Goal: Navigation & Orientation: Go to known website

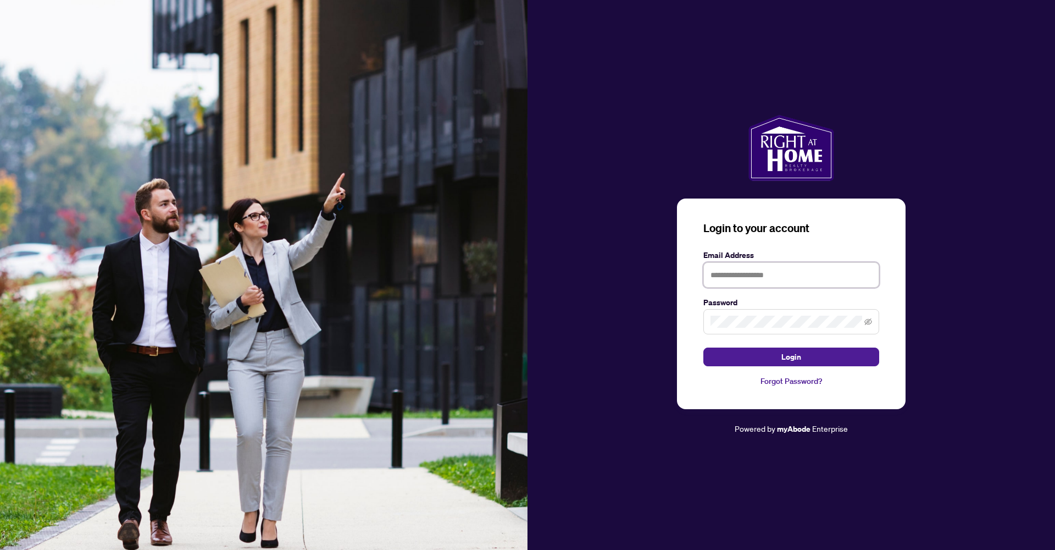
type input "**********"
click at [791, 357] on button "Login" at bounding box center [791, 356] width 176 height 19
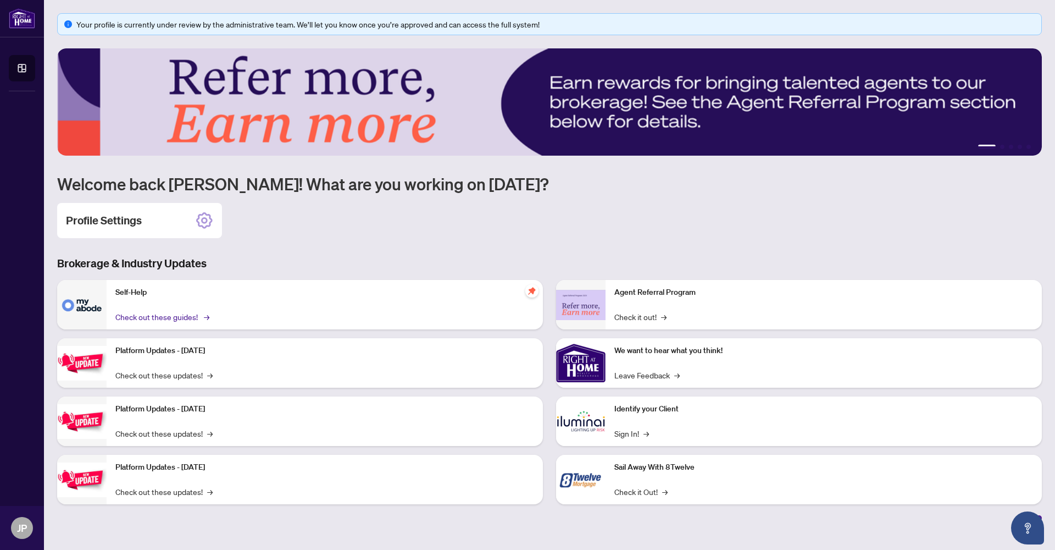
click at [199, 317] on link "Check out these guides! →" at bounding box center [161, 316] width 92 height 12
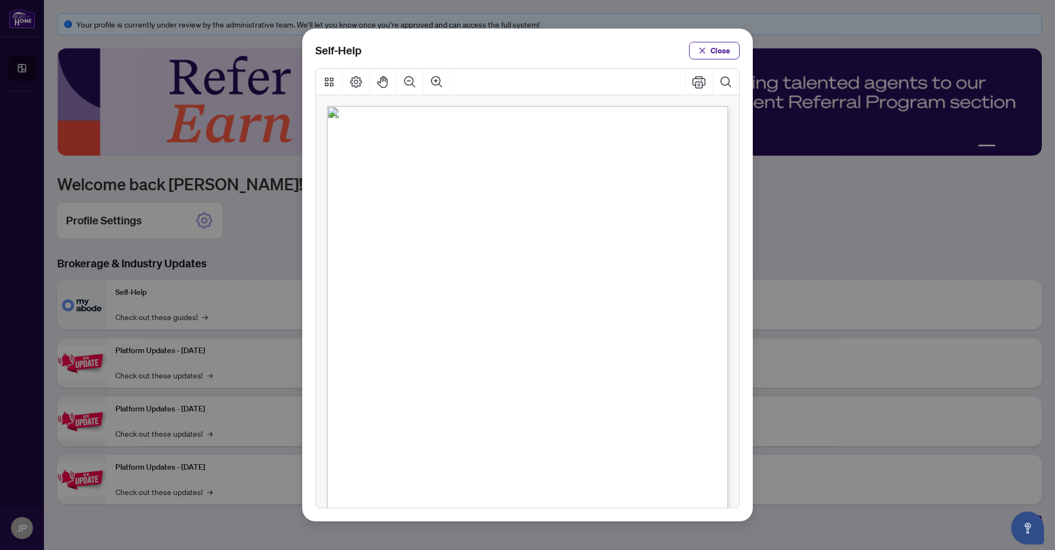
click at [532, 167] on span "PDF" at bounding box center [531, 168] width 15 height 11
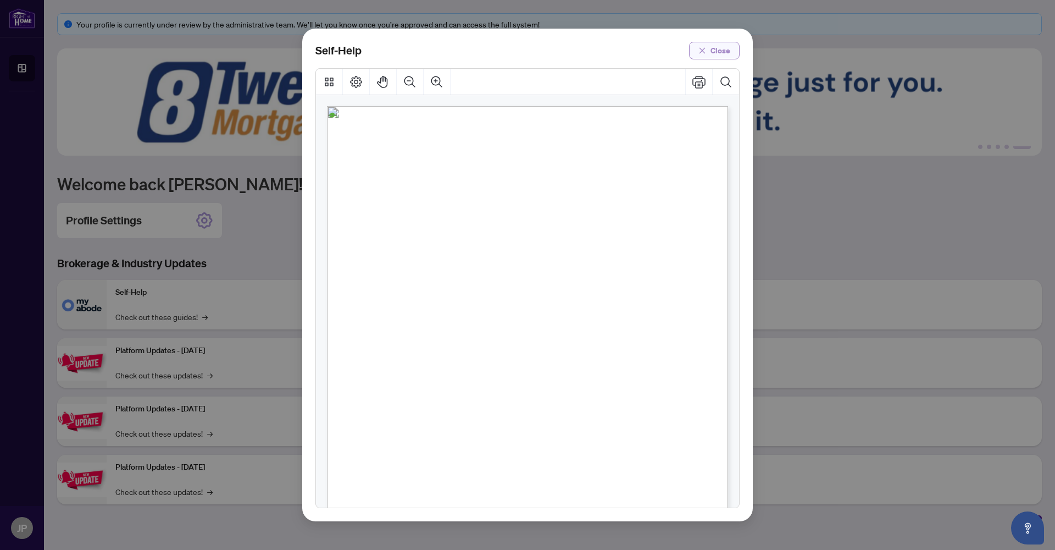
click at [702, 46] on span "button" at bounding box center [702, 51] width 8 height 18
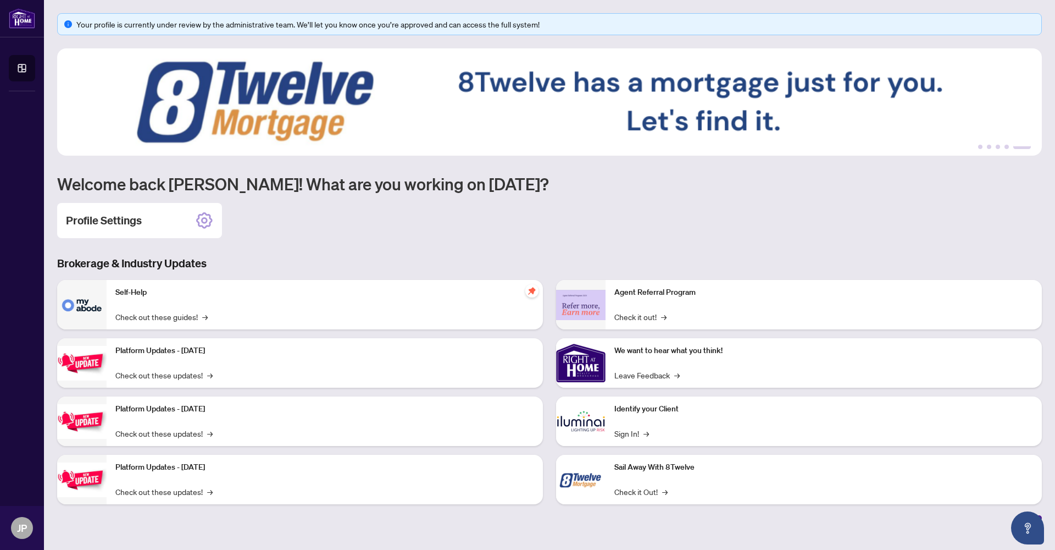
click at [542, 153] on img at bounding box center [549, 101] width 985 height 107
click at [191, 319] on link "Check out these guides! →" at bounding box center [161, 316] width 92 height 12
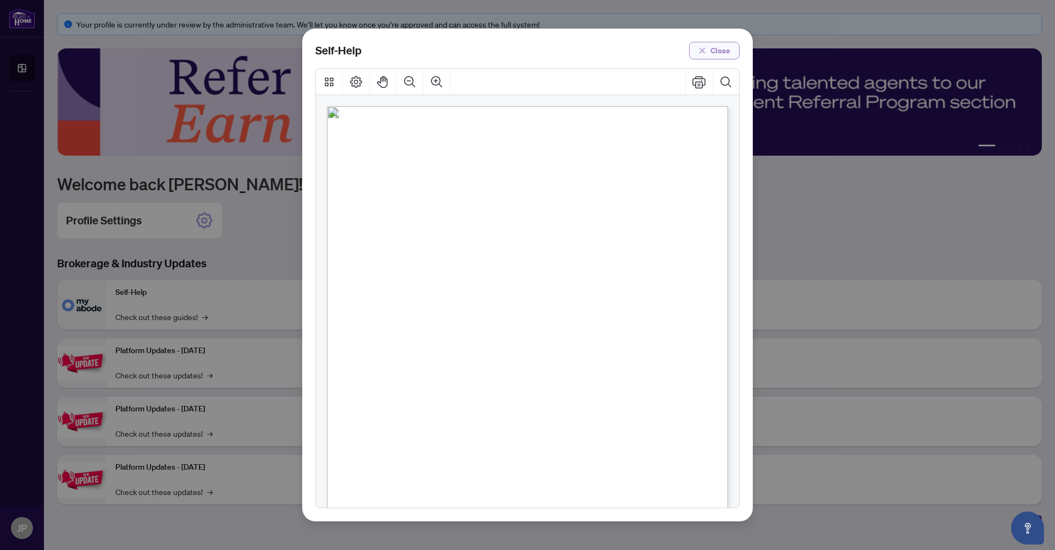
click at [720, 46] on span "Close" at bounding box center [721, 51] width 20 height 18
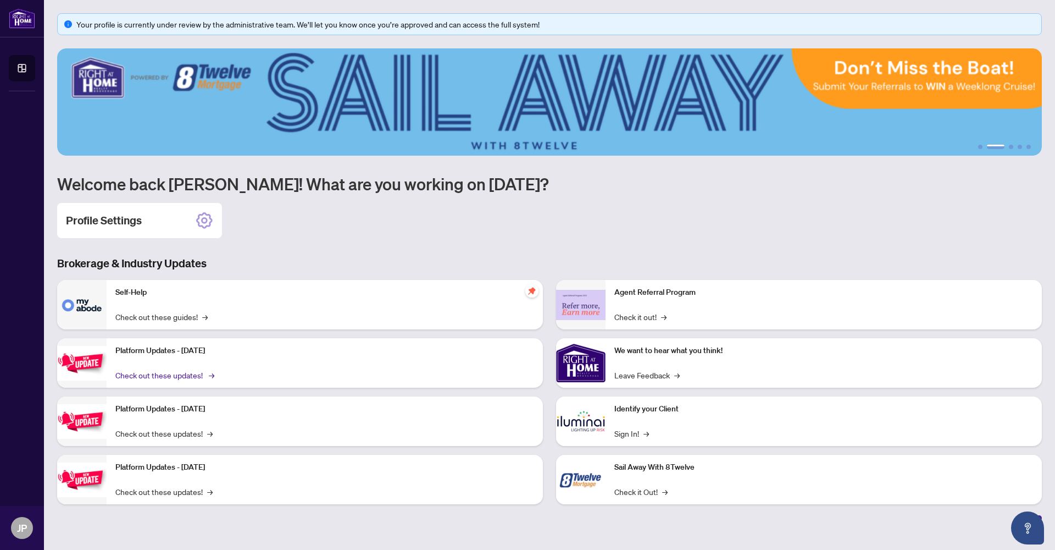
click at [191, 375] on link "Check out these updates! →" at bounding box center [163, 375] width 97 height 12
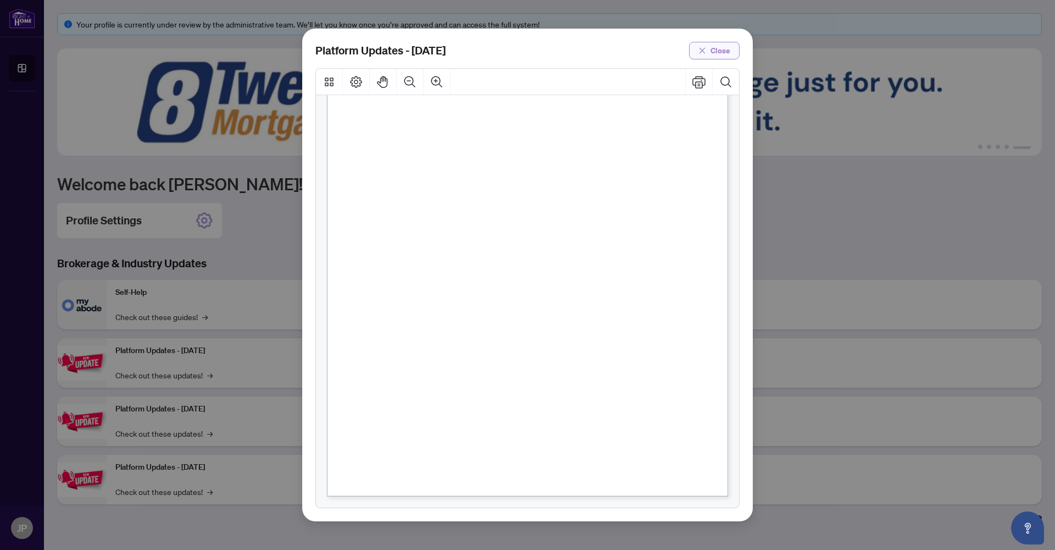
click at [727, 45] on span "Close" at bounding box center [721, 51] width 20 height 18
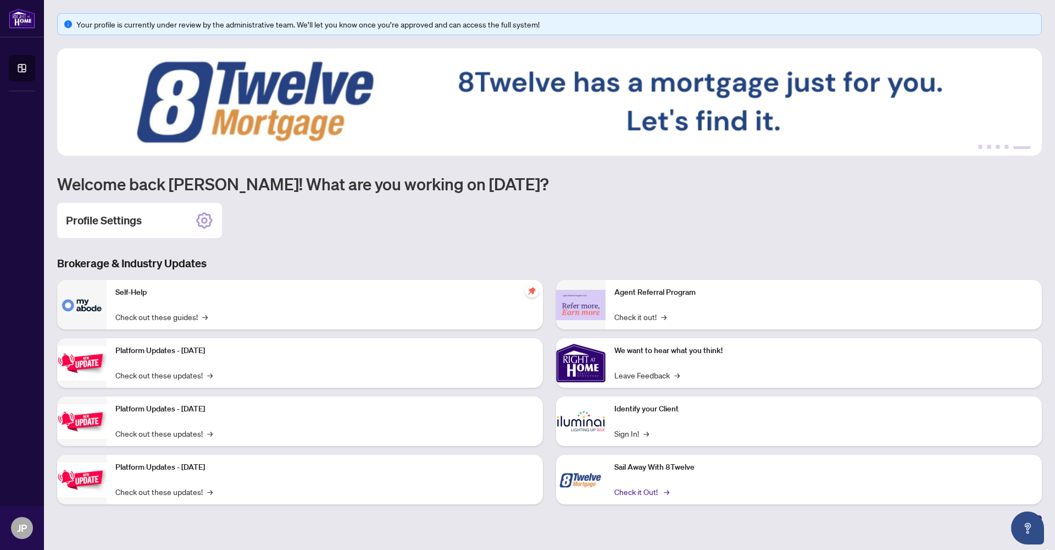
click at [642, 490] on link "Check it Out! →" at bounding box center [640, 491] width 53 height 12
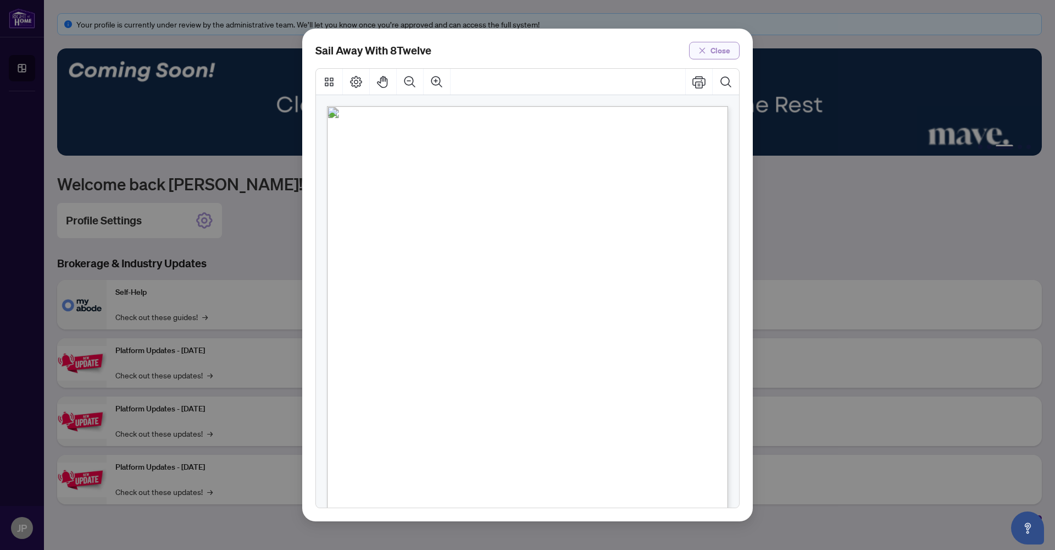
click at [704, 48] on icon "close" at bounding box center [702, 51] width 8 height 8
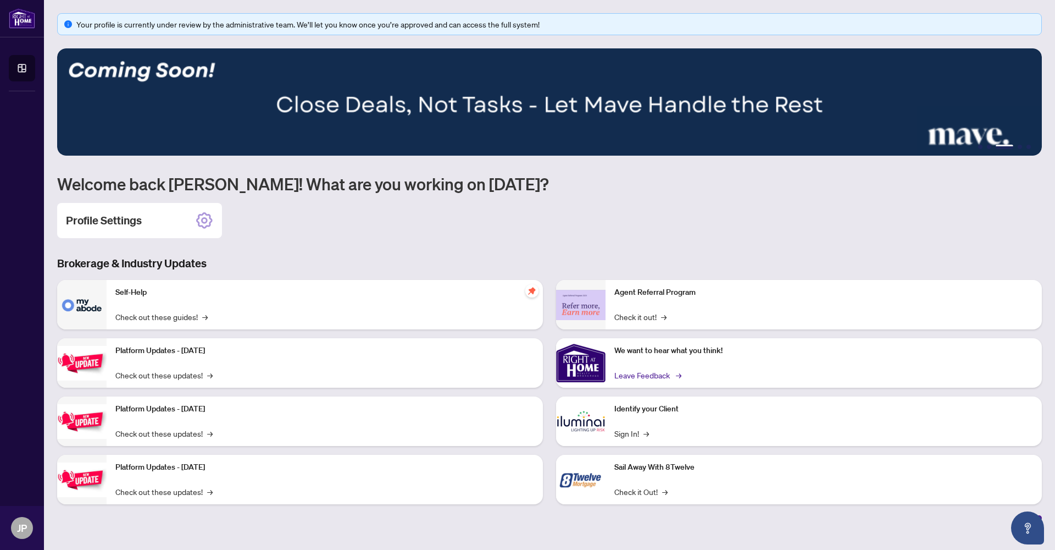
click at [636, 374] on link "Leave Feedback →" at bounding box center [646, 375] width 65 height 12
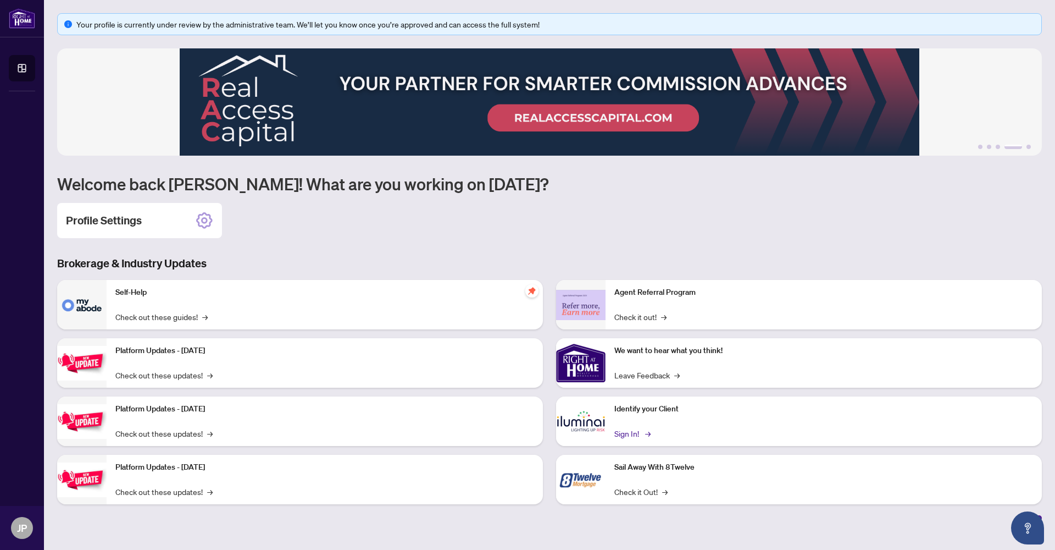
click at [627, 432] on link "Sign In! →" at bounding box center [631, 433] width 35 height 12
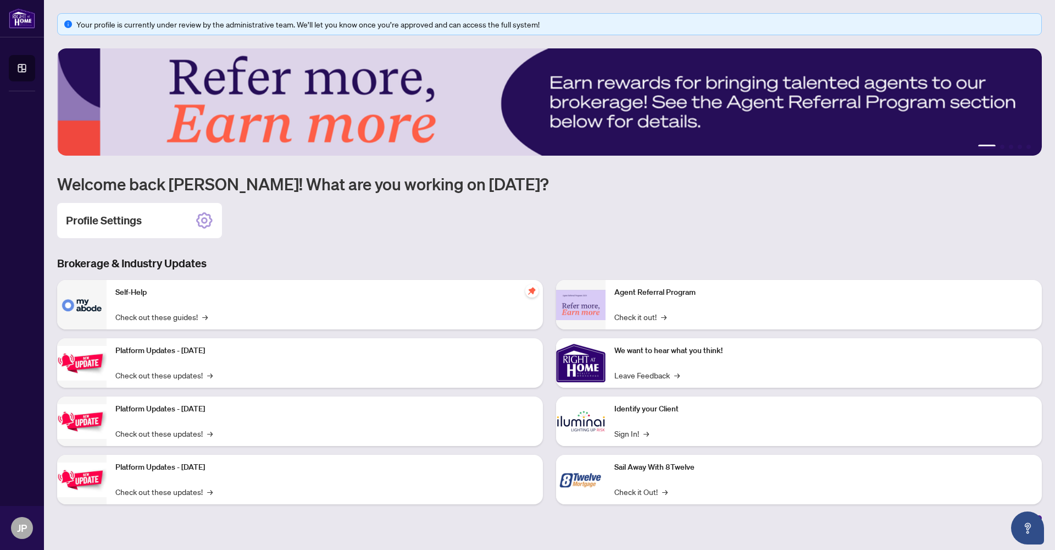
click at [765, 86] on img at bounding box center [549, 101] width 985 height 107
click at [75, 18] on div "Your profile is currently under review by the administrative team. We’ll let yo…" at bounding box center [549, 24] width 985 height 22
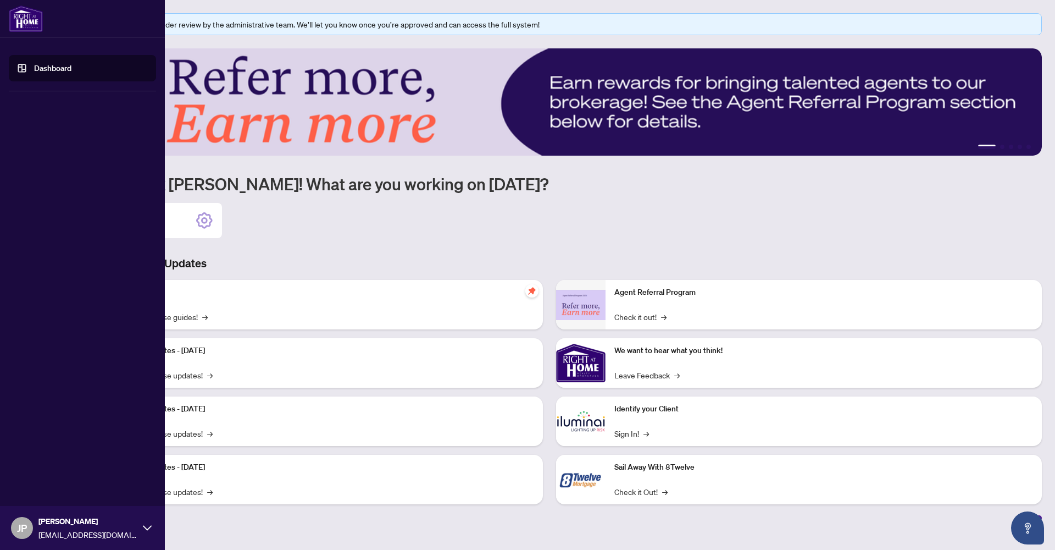
click at [26, 21] on img at bounding box center [26, 18] width 34 height 26
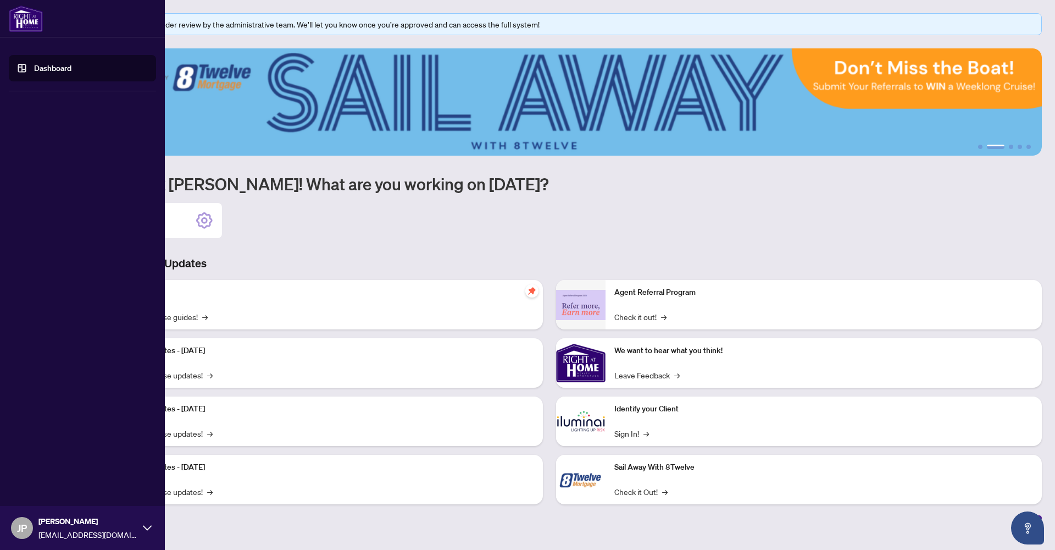
click at [147, 528] on icon at bounding box center [147, 527] width 9 height 9
click at [38, 461] on span "Logout" at bounding box center [44, 462] width 25 height 18
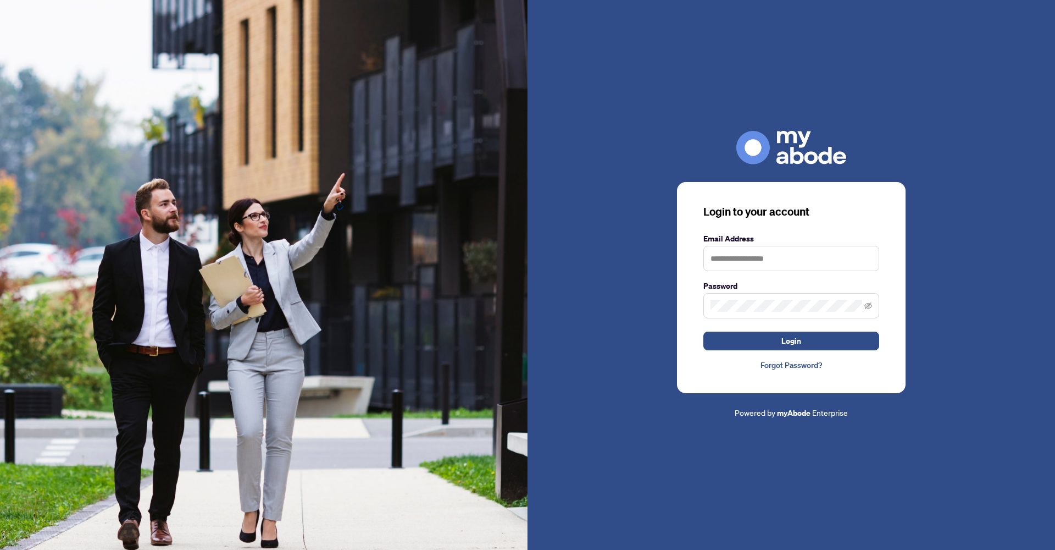
click at [460, 127] on img at bounding box center [264, 275] width 528 height 550
type input "**********"
click at [782, 335] on span "Login" at bounding box center [791, 341] width 20 height 18
